Goal: Task Accomplishment & Management: Use online tool/utility

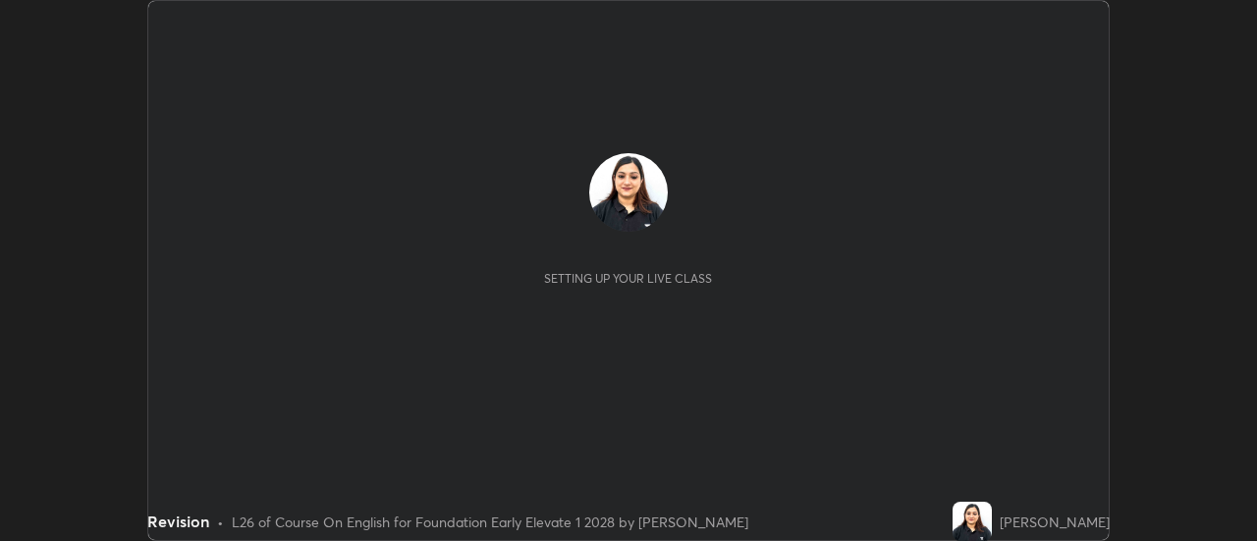
scroll to position [541, 1256]
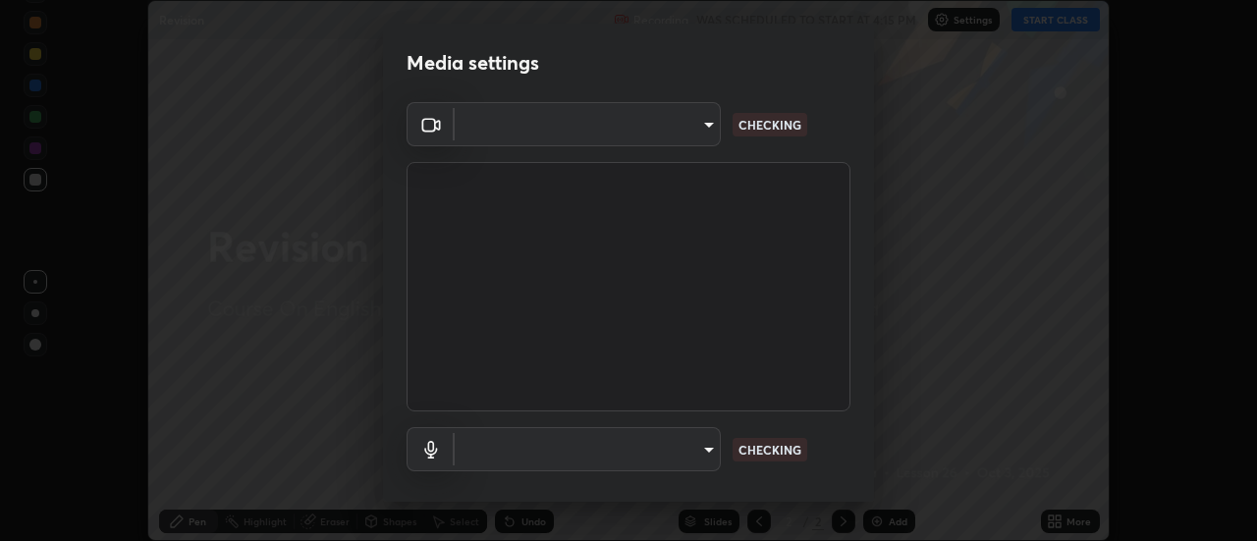
type input "609e5a32b3deb6334e4eacac44e0076ed714ca5fe8849d3a386cfb8853ab1d3b"
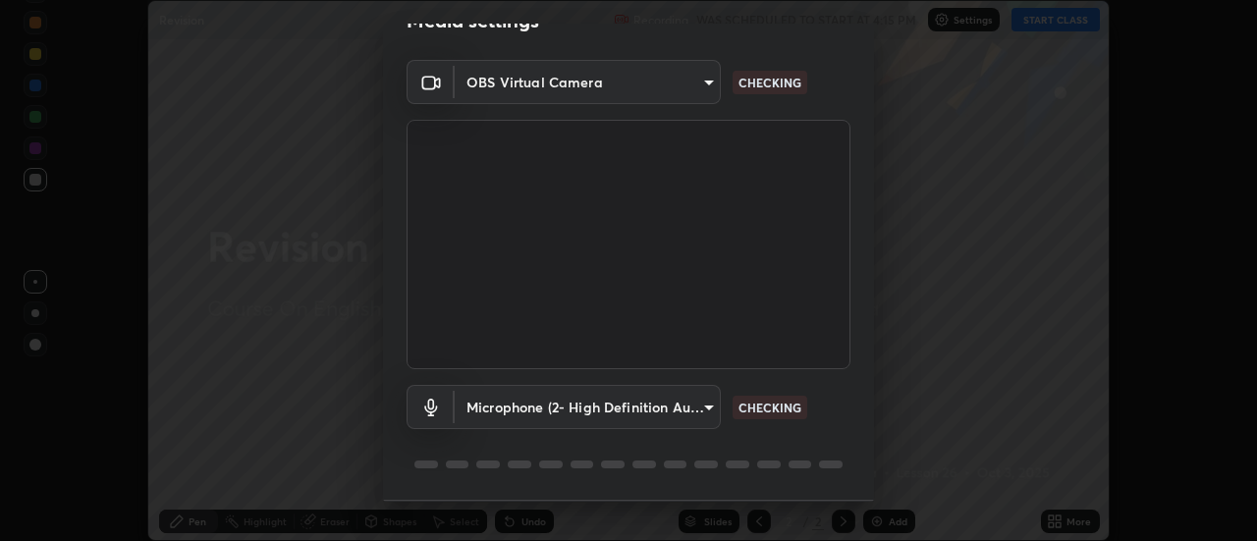
scroll to position [103, 0]
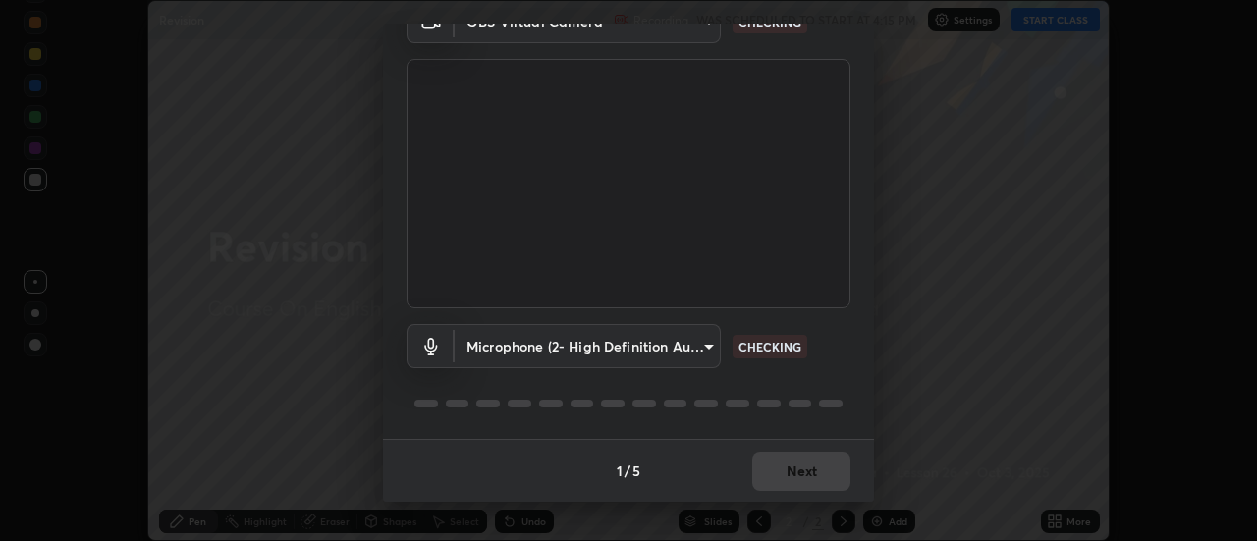
click at [706, 343] on body "Erase all Revision Recording WAS SCHEDULED TO START AT 4:15 PM Settings START C…" at bounding box center [628, 270] width 1257 height 541
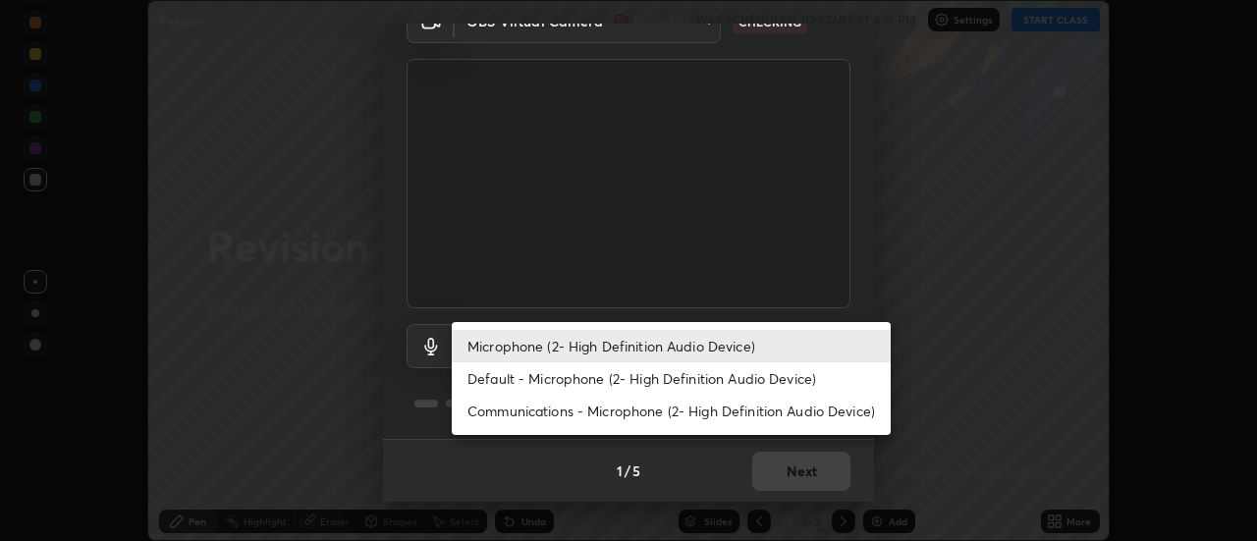
click at [699, 417] on li "Communications - Microphone (2- High Definition Audio Device)" at bounding box center [671, 411] width 439 height 32
type input "communications"
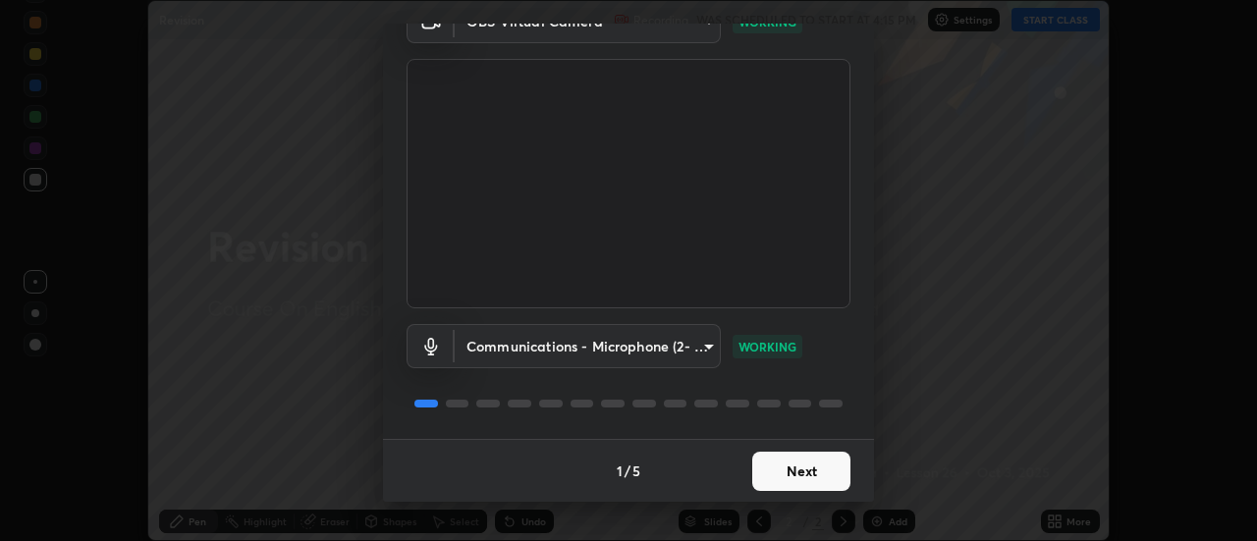
click at [793, 463] on button "Next" at bounding box center [801, 471] width 98 height 39
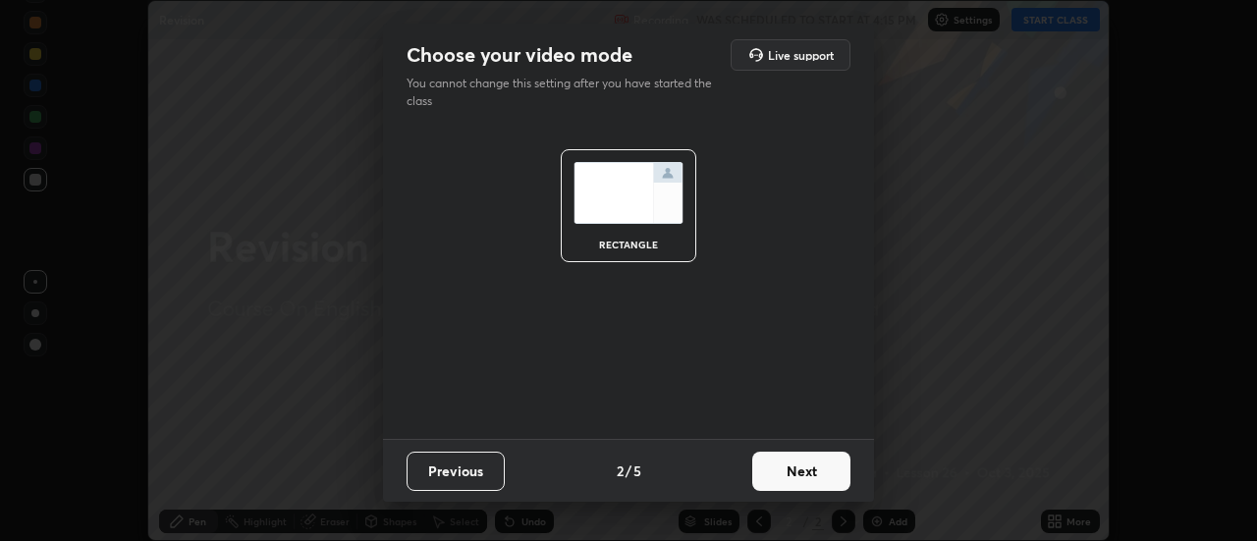
click at [820, 480] on button "Next" at bounding box center [801, 471] width 98 height 39
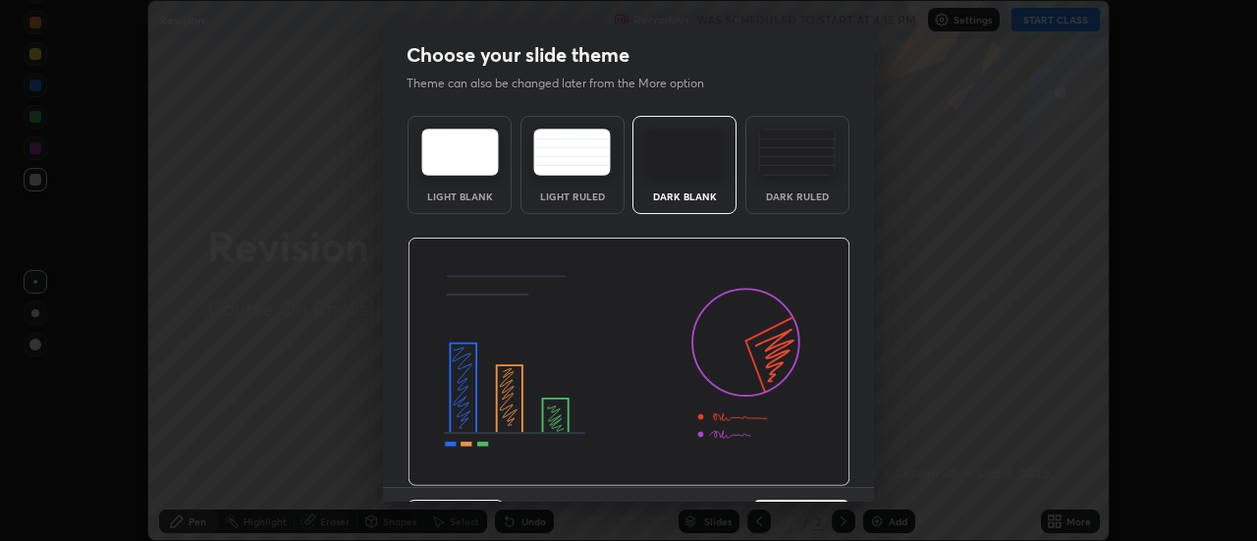
scroll to position [48, 0]
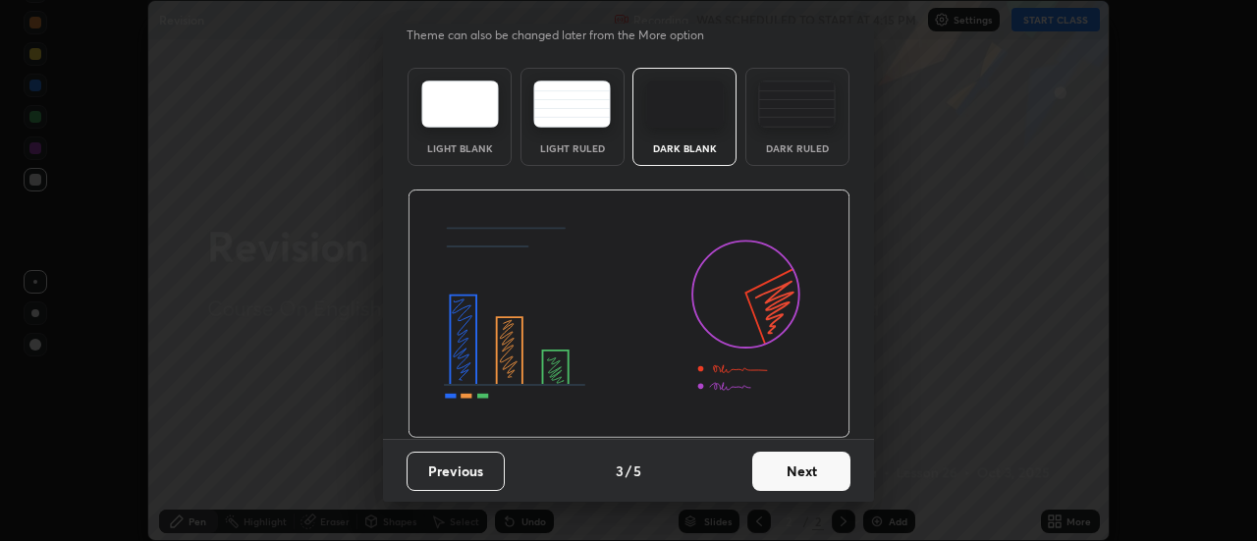
click at [821, 453] on button "Next" at bounding box center [801, 471] width 98 height 39
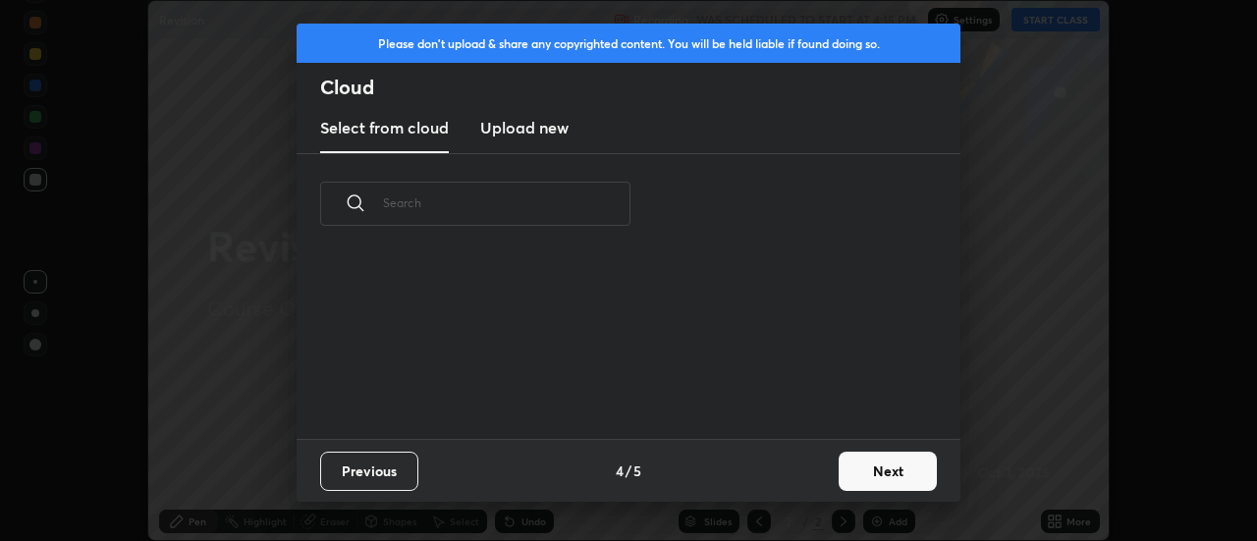
scroll to position [0, 0]
click at [853, 470] on button "Next" at bounding box center [887, 471] width 98 height 39
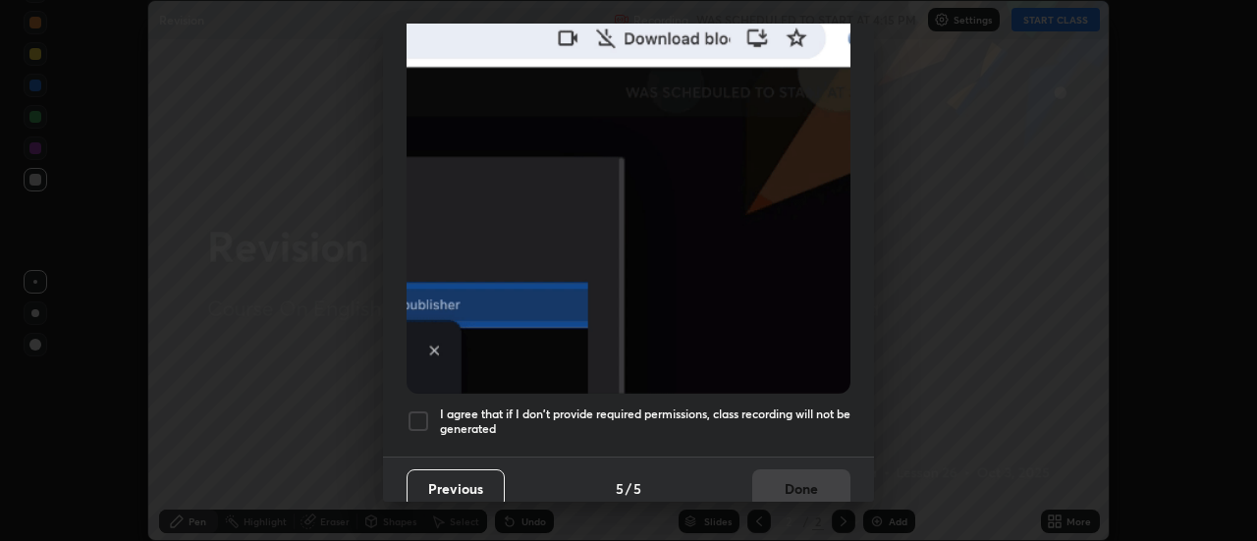
scroll to position [504, 0]
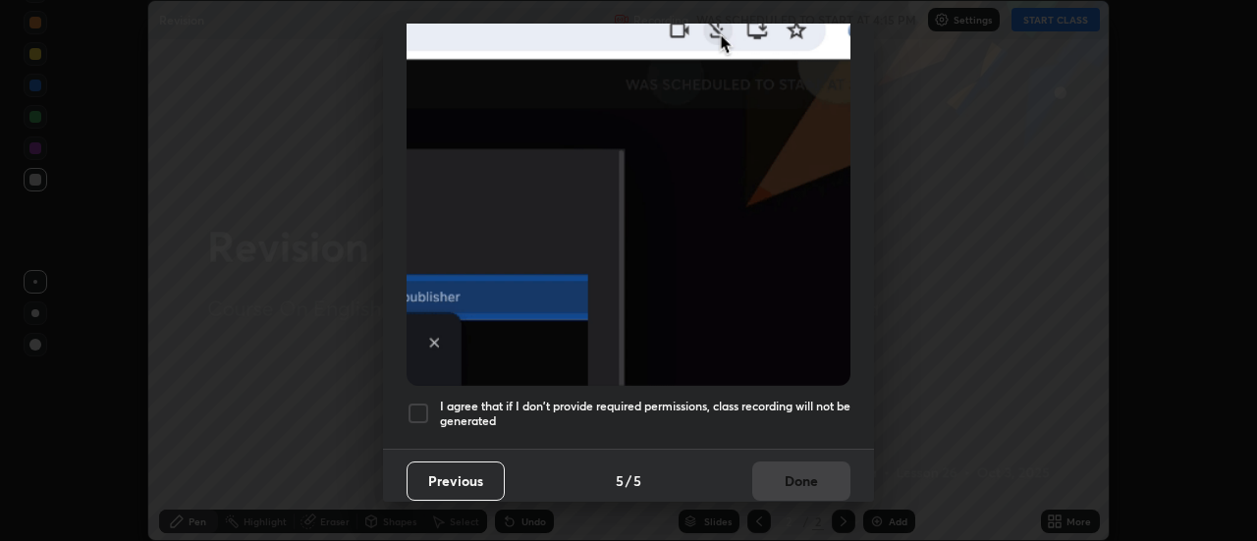
click at [416, 403] on div at bounding box center [418, 414] width 24 height 24
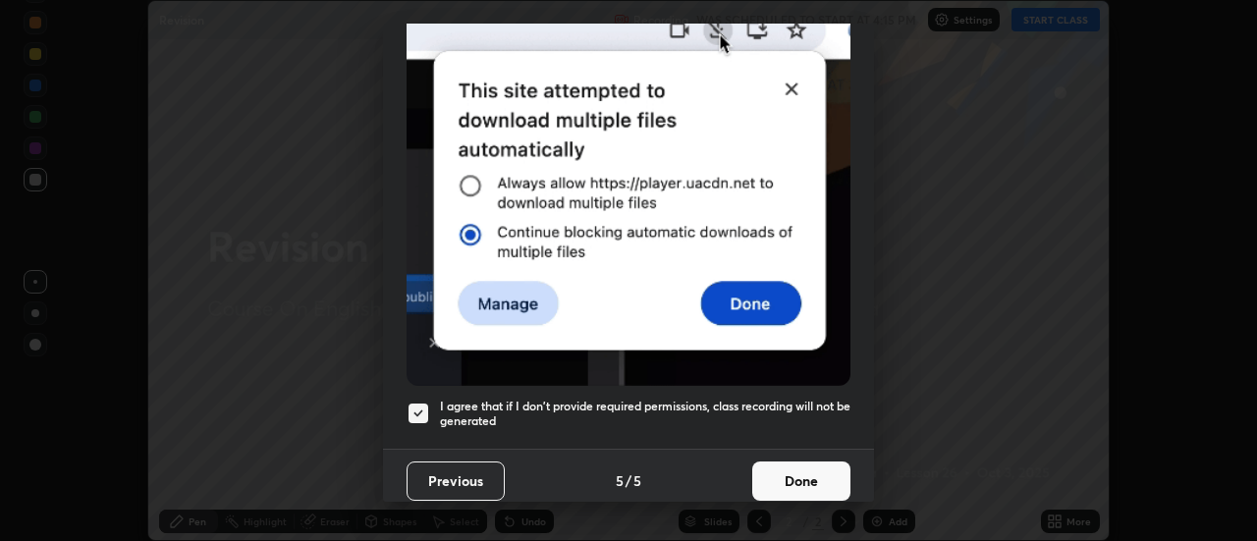
click at [781, 470] on button "Done" at bounding box center [801, 480] width 98 height 39
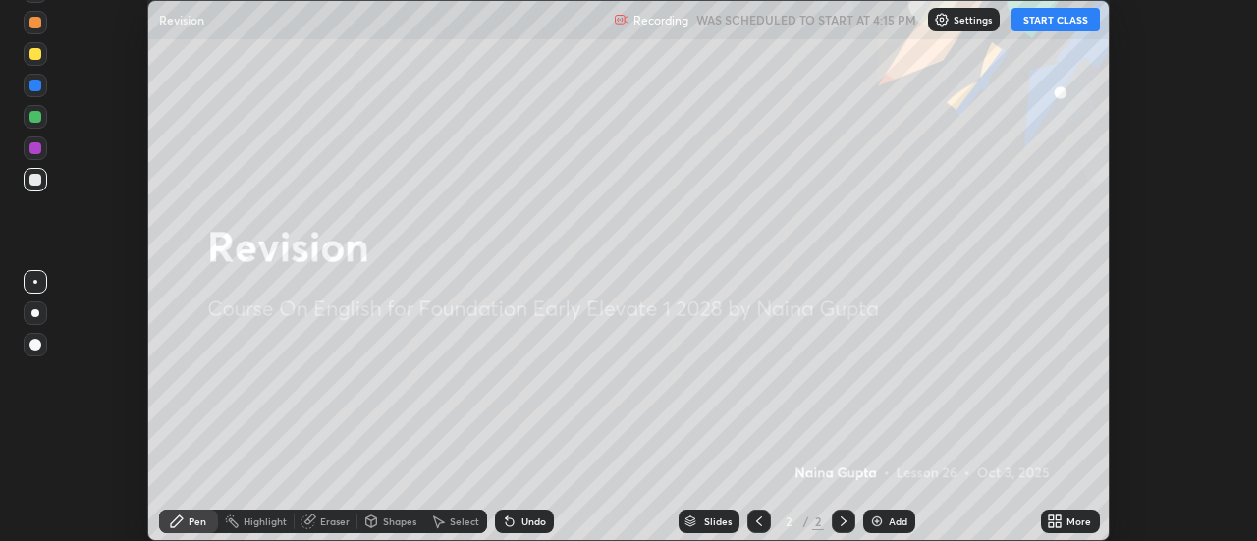
click at [1072, 21] on button "START CLASS" at bounding box center [1055, 20] width 88 height 24
click at [903, 526] on div "Add" at bounding box center [898, 521] width 19 height 10
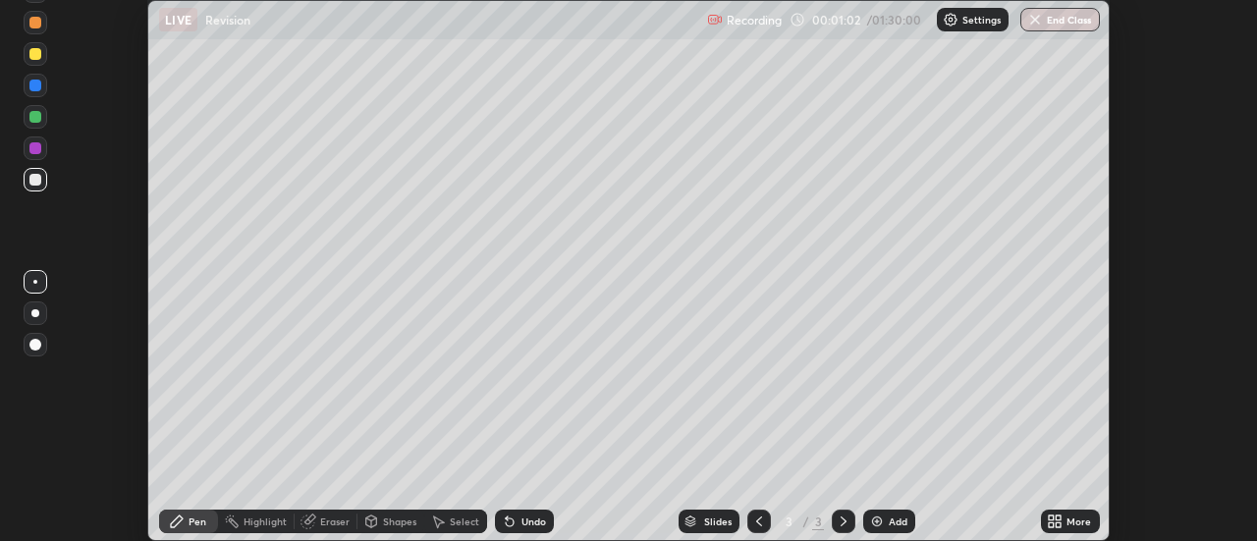
click at [527, 518] on div "Undo" at bounding box center [533, 521] width 25 height 10
click at [524, 524] on div "Undo" at bounding box center [533, 521] width 25 height 10
